Goal: Information Seeking & Learning: Learn about a topic

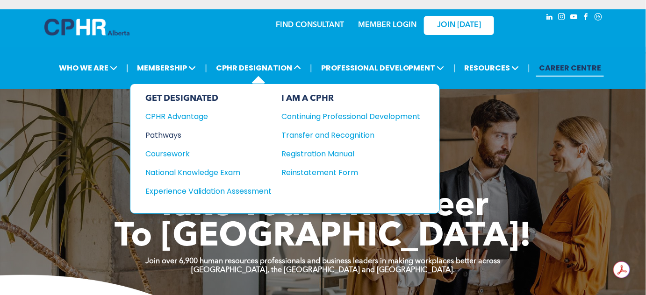
click at [174, 135] on div "Pathways" at bounding box center [202, 136] width 114 height 12
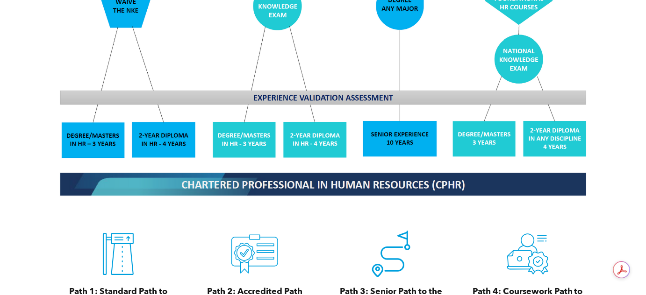
scroll to position [977, 0]
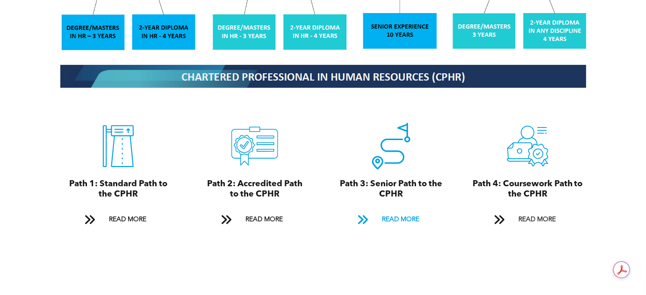
click at [360, 214] on span at bounding box center [363, 220] width 12 height 13
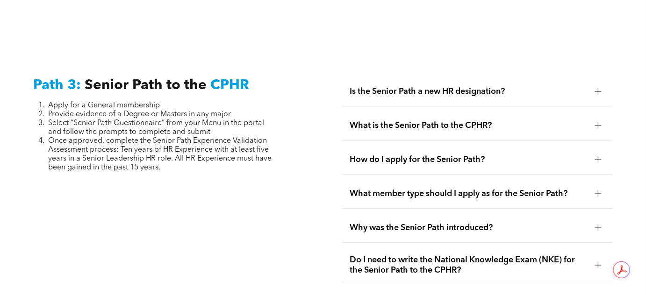
scroll to position [2367, 0]
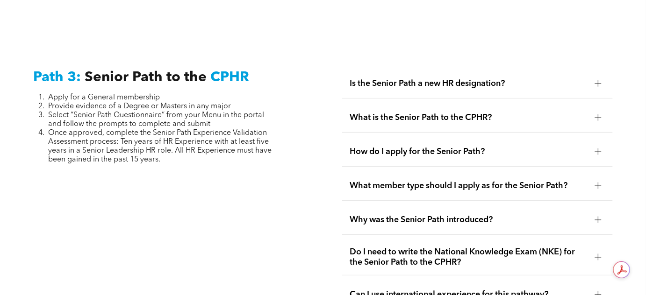
click at [449, 79] on span "Is the Senior Path a new HR designation?" at bounding box center [469, 84] width 238 height 10
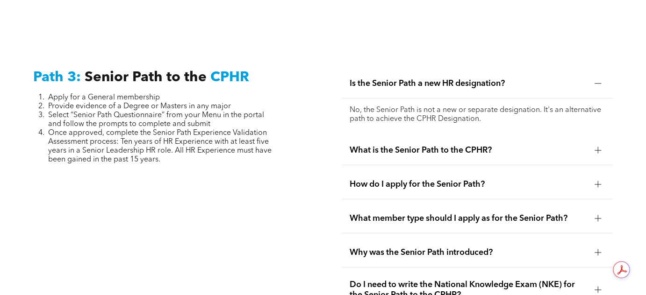
click at [449, 79] on span "Is the Senior Path a new HR designation?" at bounding box center [469, 84] width 238 height 10
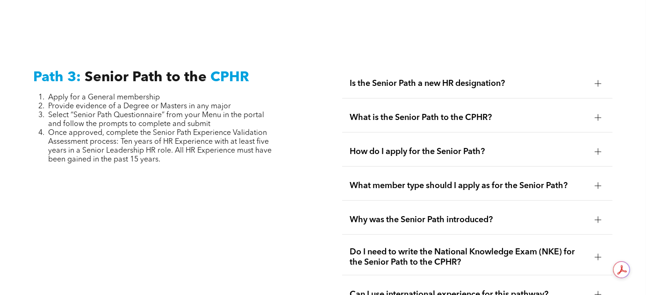
click at [429, 104] on div "What is the Senior Path to the CPHR?" at bounding box center [477, 117] width 270 height 29
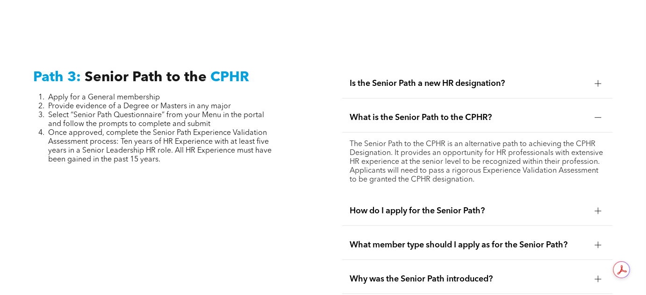
click at [429, 104] on div "What is the Senior Path to the CPHR?" at bounding box center [477, 117] width 270 height 29
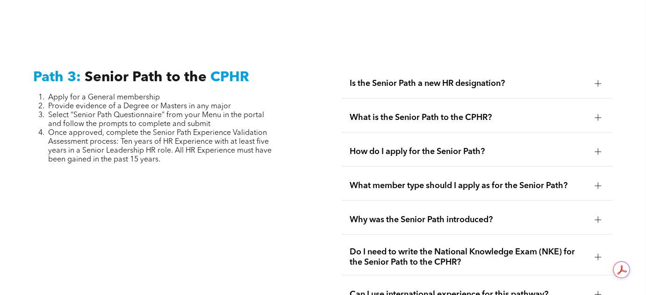
click at [419, 147] on span "How do I apply for the Senior Path?" at bounding box center [469, 152] width 238 height 10
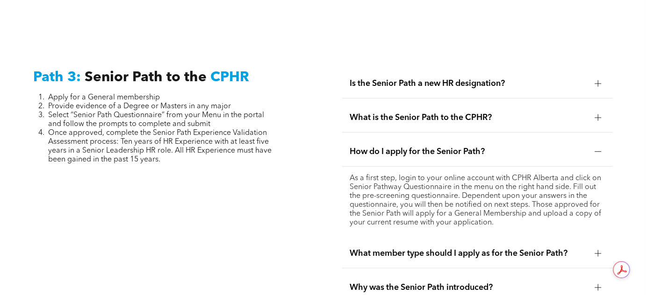
click at [419, 147] on span "How do I apply for the Senior Path?" at bounding box center [469, 152] width 238 height 10
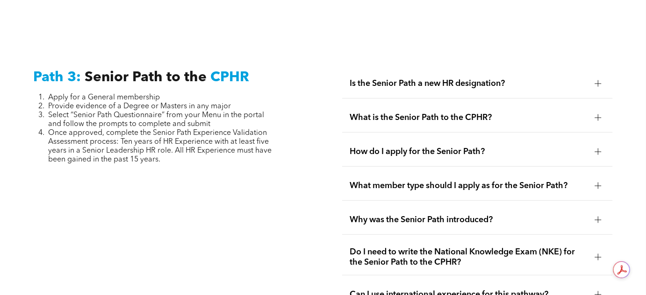
click at [412, 172] on div "What member type should I apply as for the Senior Path?" at bounding box center [477, 186] width 270 height 29
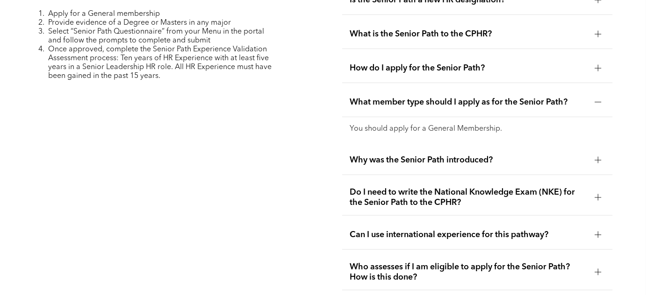
scroll to position [2452, 0]
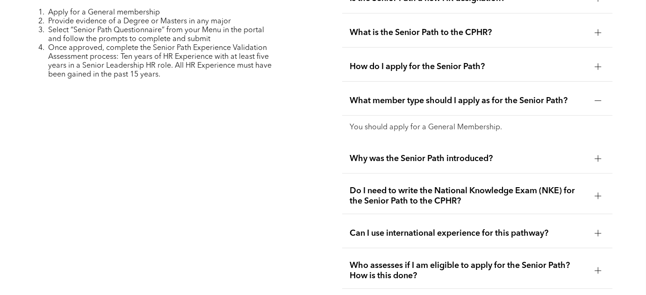
click at [415, 96] on span "What member type should I apply as for the Senior Path?" at bounding box center [469, 101] width 238 height 10
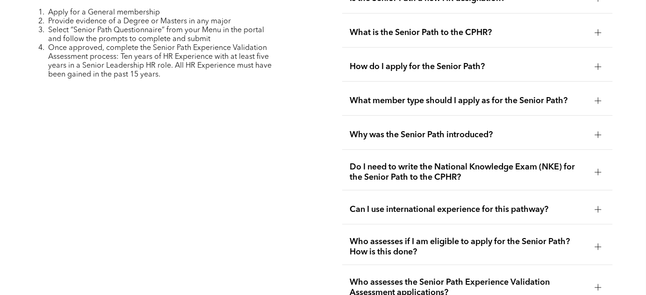
click at [414, 130] on span "Why was the Senior Path introduced?" at bounding box center [469, 135] width 238 height 10
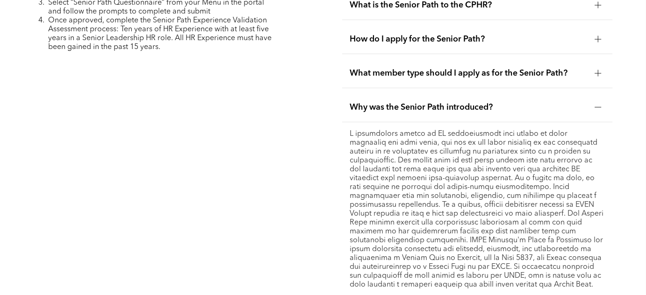
scroll to position [2495, 0]
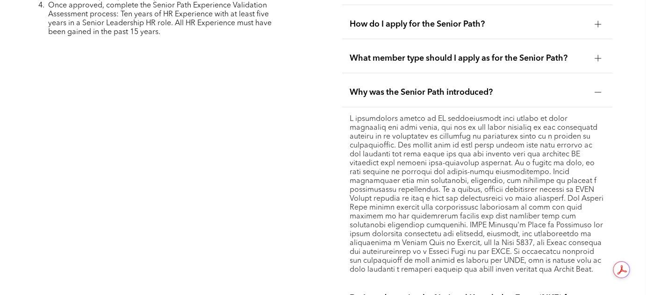
click at [423, 79] on div "Why was the Senior Path introduced?" at bounding box center [477, 92] width 270 height 29
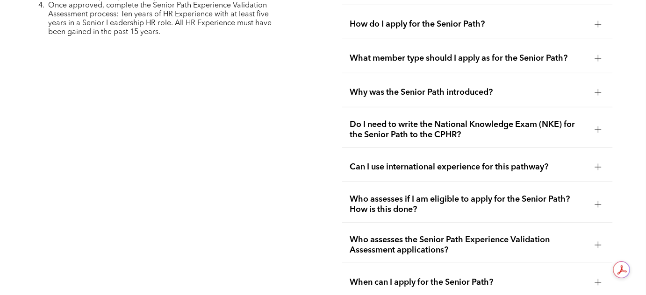
click at [424, 120] on span "Do I need to write the National Knowledge Exam (NKE) for the Senior Path to the…" at bounding box center [469, 130] width 238 height 21
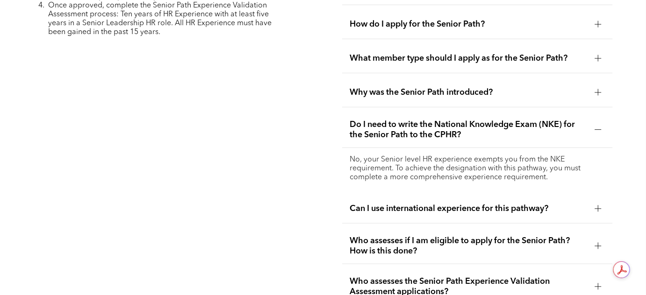
click at [423, 120] on span "Do I need to write the National Knowledge Exam (NKE) for the Senior Path to the…" at bounding box center [469, 130] width 238 height 21
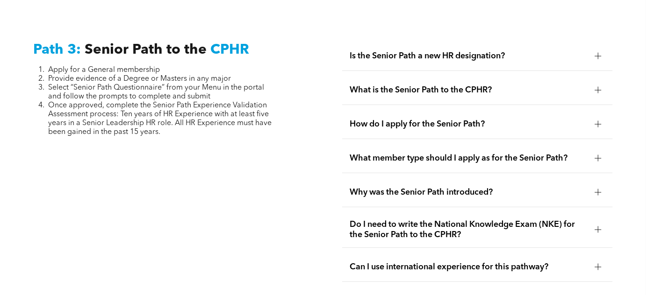
scroll to position [2325, 0]
